Goal: Check status: Check status

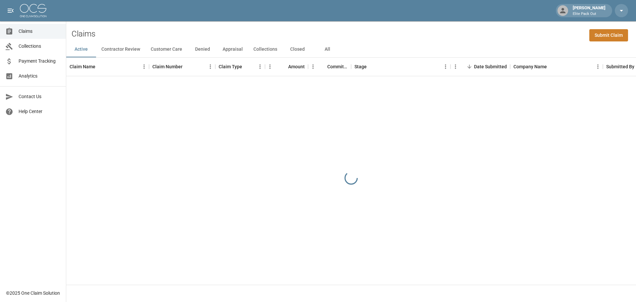
click at [326, 50] on button "All" at bounding box center [328, 49] width 30 height 16
click at [408, 21] on div "Claims Submit Claim" at bounding box center [351, 31] width 570 height 20
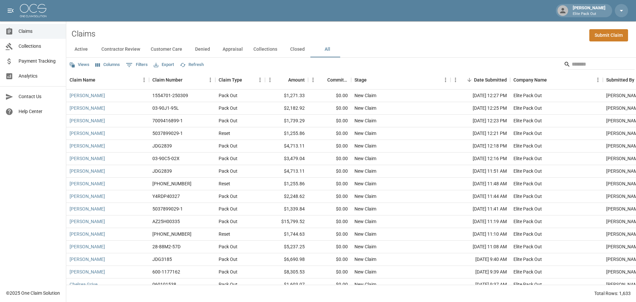
click at [321, 52] on button "All" at bounding box center [328, 49] width 30 height 16
click at [410, 32] on div "Claims Submit Claim" at bounding box center [351, 31] width 570 height 20
click at [572, 64] on input "Search" at bounding box center [598, 64] width 53 height 11
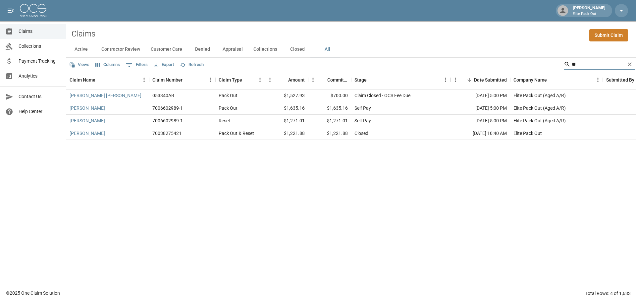
type input "*"
